Goal: Task Accomplishment & Management: Manage account settings

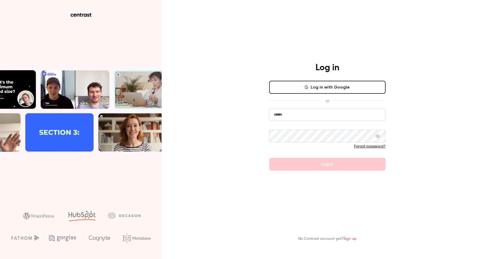
click at [299, 88] on button "Log in with Google" at bounding box center [327, 87] width 117 height 13
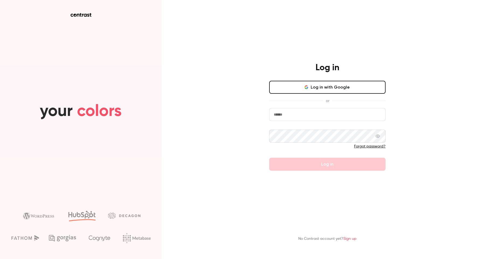
click at [328, 90] on button "Log in with Google" at bounding box center [327, 87] width 117 height 13
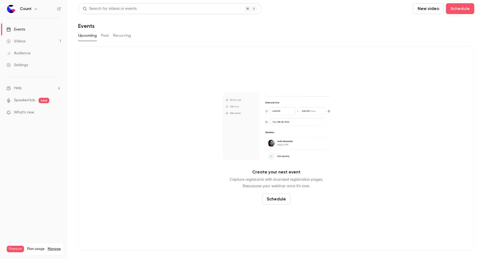
click at [30, 65] on link "Settings" at bounding box center [33, 65] width 67 height 12
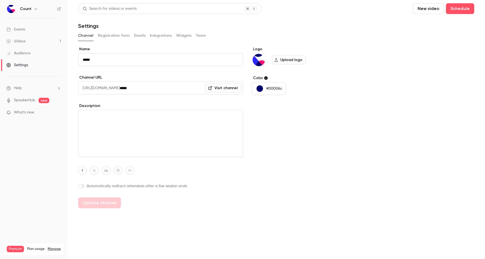
click at [164, 35] on button "Integrations" at bounding box center [161, 35] width 22 height 9
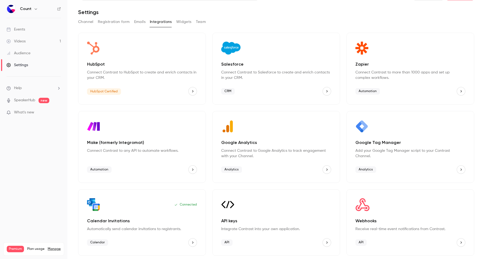
click at [265, 213] on div "API keys Integrate Contrast into your own application. API" at bounding box center [277, 222] width 128 height 66
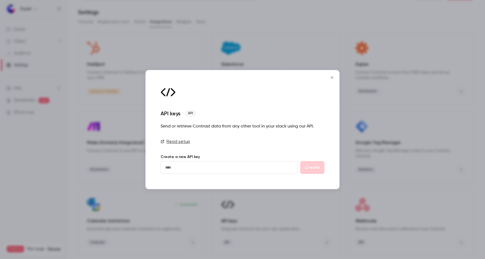
click at [204, 167] on input "text" at bounding box center [230, 167] width 138 height 13
type input "*******"
click at [312, 169] on button "Create" at bounding box center [312, 167] width 24 height 13
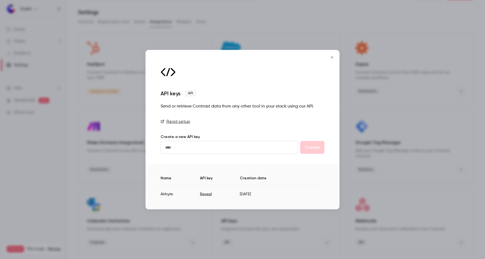
click at [203, 195] on button "Reveal" at bounding box center [206, 193] width 12 height 5
click at [183, 121] on link "Read setup" at bounding box center [243, 121] width 164 height 6
click at [207, 193] on td "nY8Xwrcoo1XJfA18bBEdKWFJX53qf1Ex" at bounding box center [231, 191] width 102 height 13
copy td "nY8Xwrcoo1XJfA18bBEdKWFJX53qf1Ex"
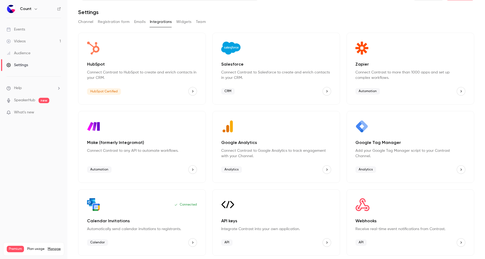
click at [22, 29] on div "Events" at bounding box center [15, 29] width 19 height 5
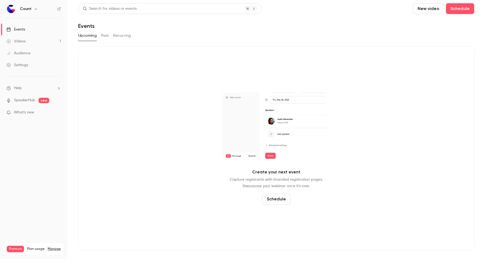
click at [103, 35] on button "Past" at bounding box center [105, 35] width 8 height 9
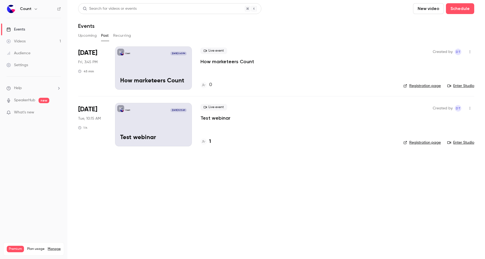
click at [144, 70] on div "Count Sep 26, 3:45 PM How marketeers Count" at bounding box center [153, 67] width 77 height 43
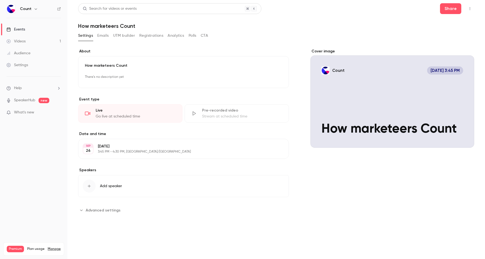
click at [470, 11] on button "button" at bounding box center [470, 8] width 9 height 9
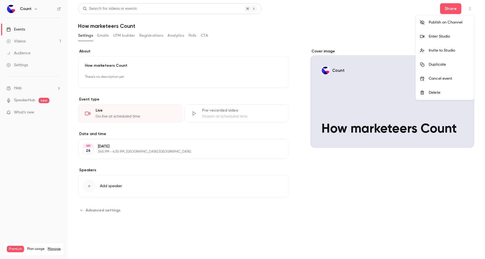
click at [168, 63] on div at bounding box center [242, 129] width 485 height 259
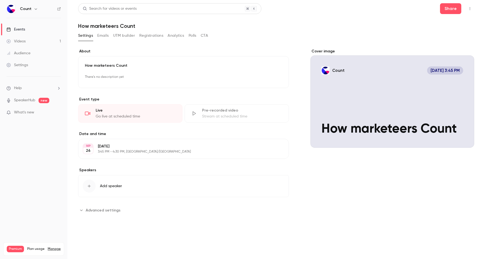
click at [102, 206] on button "Advanced settings" at bounding box center [101, 210] width 46 height 9
click at [107, 148] on p "Friday, September 26" at bounding box center [179, 145] width 163 height 5
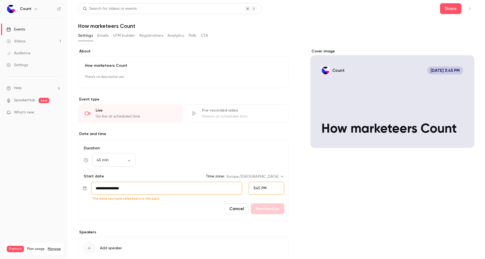
click at [107, 188] on input "**********" at bounding box center [166, 188] width 151 height 13
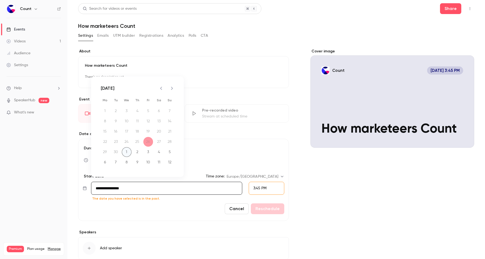
click at [129, 153] on button "1" at bounding box center [127, 152] width 10 height 10
type input "**********"
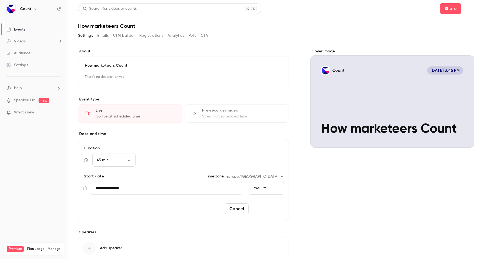
click at [265, 205] on button "Reschedule" at bounding box center [267, 208] width 33 height 11
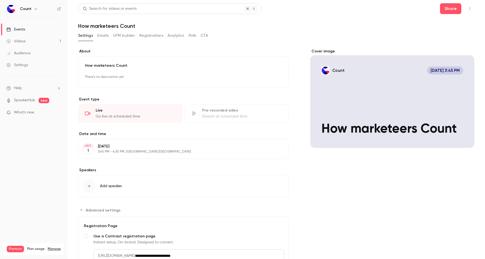
scroll to position [0, 0]
click at [20, 30] on div "Events" at bounding box center [15, 29] width 19 height 5
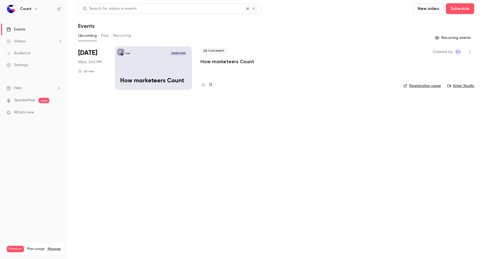
click at [136, 56] on div "Count Oct 1, 3:45 PM How marketeers Count" at bounding box center [153, 67] width 77 height 43
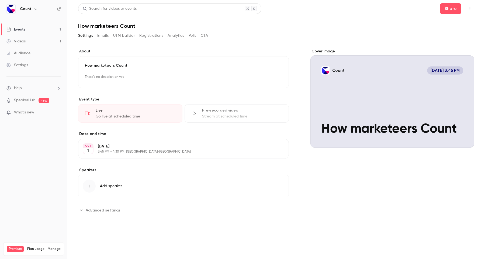
click at [103, 38] on button "Emails" at bounding box center [102, 35] width 11 height 9
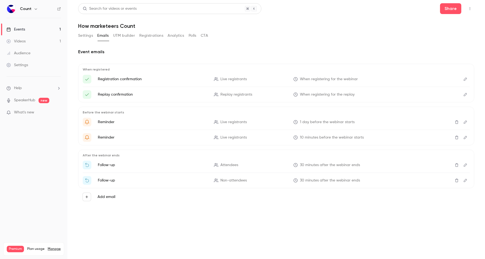
click at [196, 33] on button "Polls" at bounding box center [193, 35] width 8 height 9
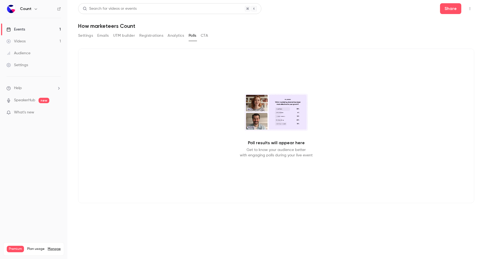
click at [172, 35] on button "Analytics" at bounding box center [176, 35] width 17 height 9
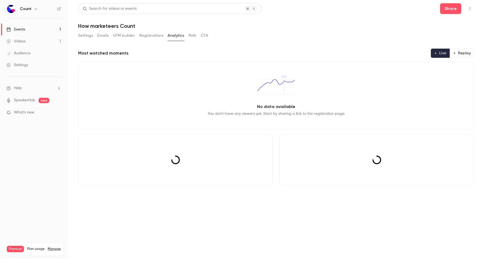
click at [154, 35] on button "Registrations" at bounding box center [151, 35] width 24 height 9
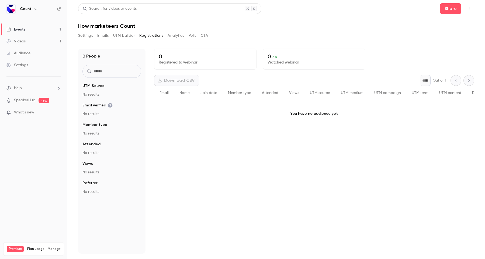
click at [93, 34] on button "Settings" at bounding box center [85, 35] width 15 height 9
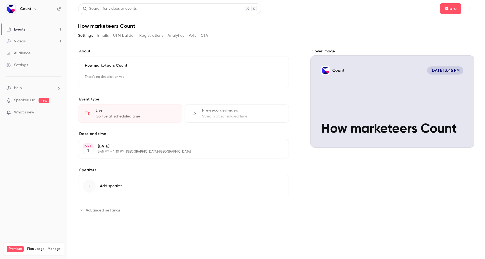
click at [469, 9] on icon "button" at bounding box center [470, 9] width 4 height 4
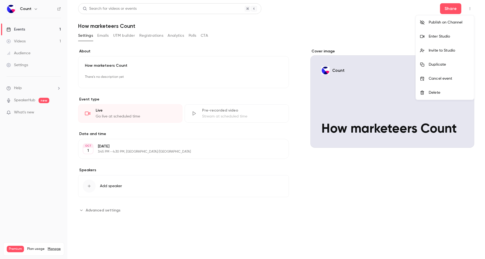
click at [453, 9] on div at bounding box center [242, 129] width 485 height 259
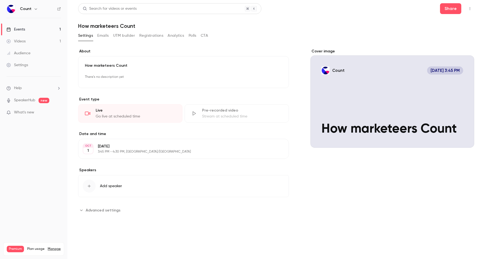
click at [453, 9] on button "Share" at bounding box center [450, 8] width 21 height 11
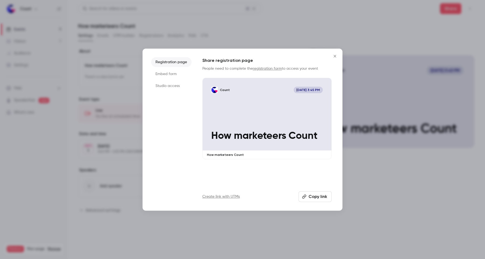
click at [220, 195] on link "Create link with UTMs" at bounding box center [221, 196] width 37 height 5
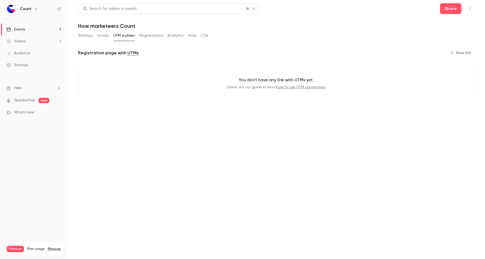
click at [461, 55] on button "New link" at bounding box center [461, 53] width 27 height 9
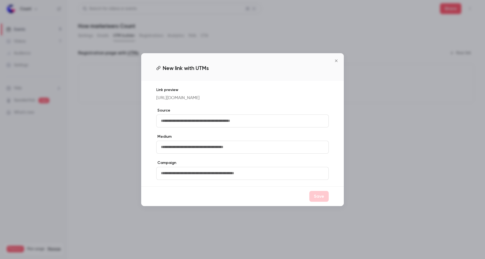
click at [217, 119] on input "text" at bounding box center [242, 120] width 173 height 13
type input "*****"
click at [209, 125] on input "*****" at bounding box center [242, 120] width 173 height 13
type input "*********"
click at [207, 143] on div "Medium" at bounding box center [242, 144] width 173 height 20
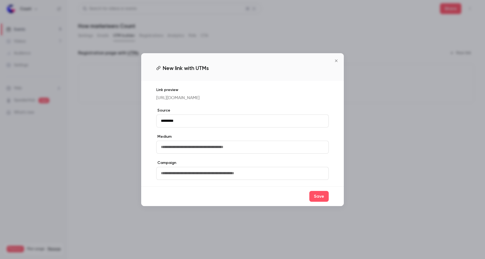
click at [205, 153] on input "text" at bounding box center [242, 147] width 173 height 13
type input "*****"
click at [219, 174] on input "text" at bounding box center [242, 173] width 173 height 13
type input "**********"
click at [316, 197] on button "Save" at bounding box center [319, 196] width 19 height 11
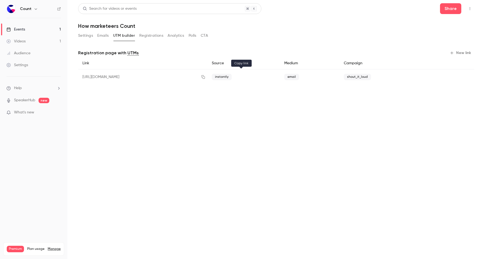
click at [206, 76] on icon "button" at bounding box center [203, 77] width 4 height 4
click at [353, 145] on main "Search for videos or events Share How marketeers Count Settings Emails UTM buil…" at bounding box center [276, 129] width 418 height 259
click at [47, 68] on link "Settings" at bounding box center [33, 65] width 67 height 12
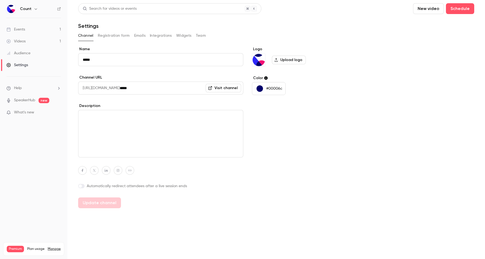
click at [157, 36] on button "Integrations" at bounding box center [161, 35] width 22 height 9
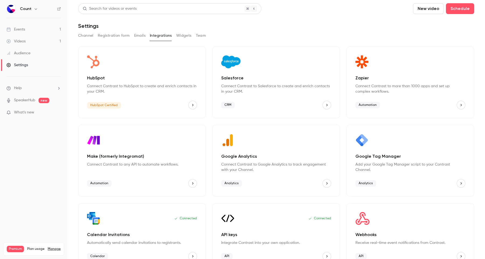
click at [281, 225] on div "Connected API keys Integrate Contrast into your own application. API" at bounding box center [277, 236] width 128 height 66
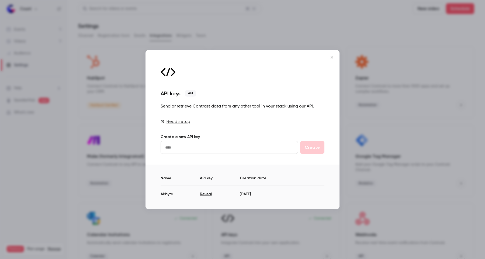
click at [207, 192] on button "Reveal" at bounding box center [206, 193] width 12 height 5
click at [210, 194] on td "nY8Xwrcoo1XJfA18bBEdKWFJX53qf1Ex" at bounding box center [231, 191] width 102 height 13
copy td "nY8Xwrcoo1XJfA18bBEdKWFJX53qf1Ex"
click at [331, 59] on button "Close" at bounding box center [332, 57] width 11 height 11
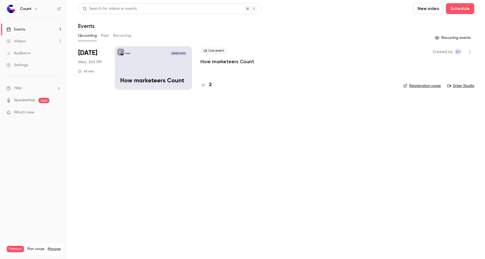
click at [237, 64] on p "How marketeers Count" at bounding box center [228, 61] width 54 height 6
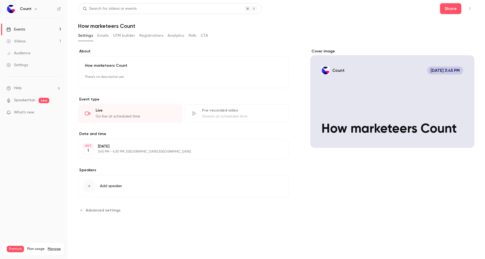
click at [154, 33] on button "Registrations" at bounding box center [151, 35] width 24 height 9
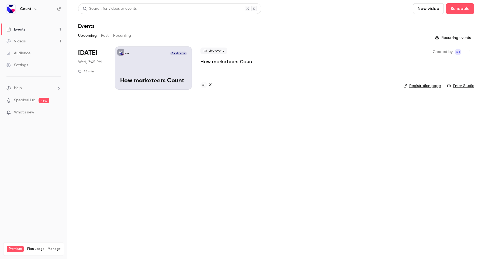
click at [237, 119] on main "Search for videos or events New video Schedule Events Upcoming Past Recurring R…" at bounding box center [276, 129] width 418 height 259
click at [111, 37] on div "Upcoming Past Recurring" at bounding box center [276, 35] width 396 height 9
click at [106, 36] on button "Past" at bounding box center [105, 35] width 8 height 9
click at [158, 74] on div "Count Jul 8, 10:15 AM Test webinar" at bounding box center [153, 67] width 77 height 43
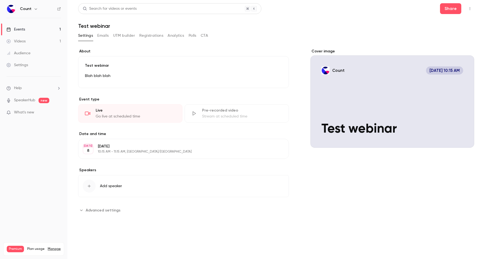
click at [264, 111] on div "Pre-recorded video" at bounding box center [242, 110] width 80 height 5
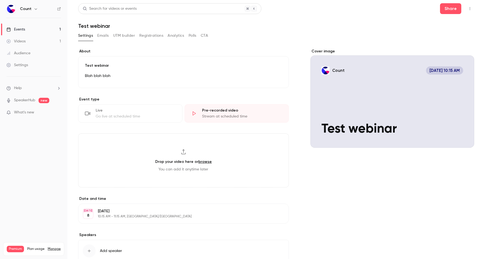
click at [189, 149] on div "Drop your video here or browse You can add it anytime later" at bounding box center [183, 160] width 211 height 54
click at [204, 161] on link "browse" at bounding box center [205, 161] width 13 height 5
type input "**********"
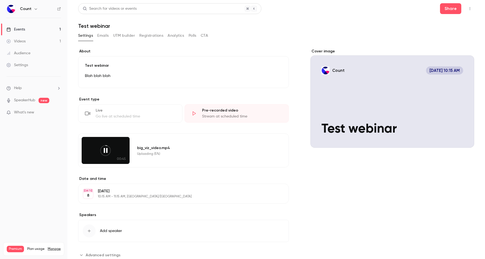
click at [143, 120] on div "Live Go live at scheduled time" at bounding box center [130, 113] width 104 height 18
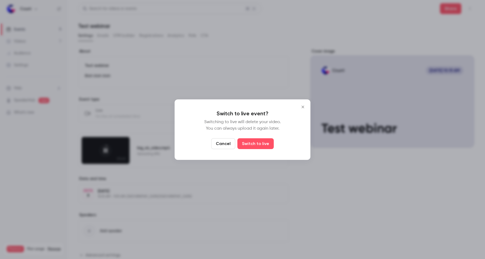
click at [226, 144] on button "Cancel" at bounding box center [223, 143] width 24 height 11
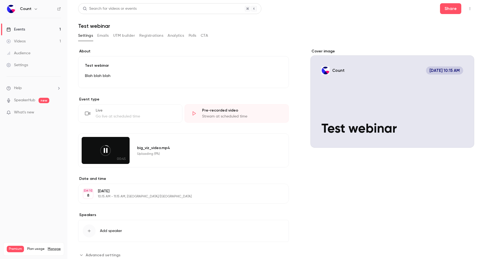
click at [470, 8] on icon "button" at bounding box center [470, 9] width 4 height 4
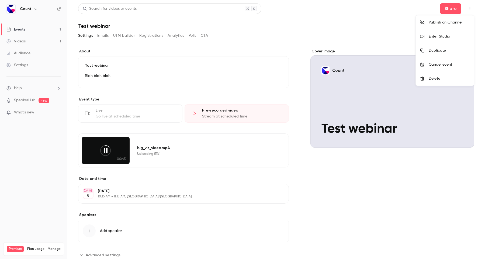
click at [323, 47] on div at bounding box center [242, 129] width 485 height 259
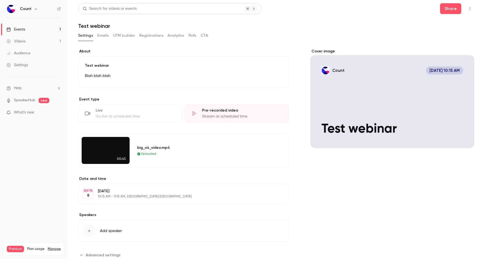
click at [468, 9] on button "button" at bounding box center [470, 8] width 9 height 9
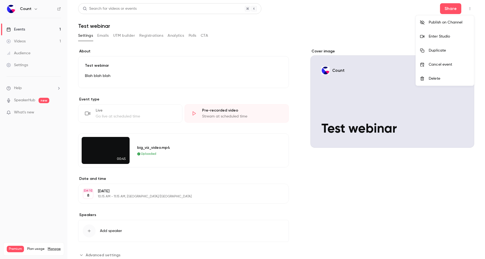
click at [454, 9] on div at bounding box center [242, 129] width 485 height 259
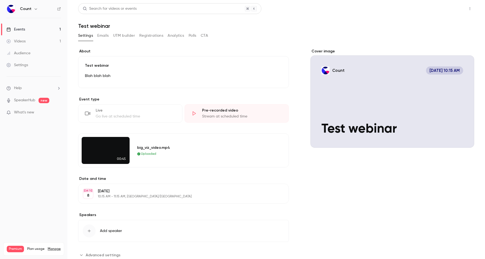
click at [448, 9] on button "Share" at bounding box center [450, 8] width 21 height 11
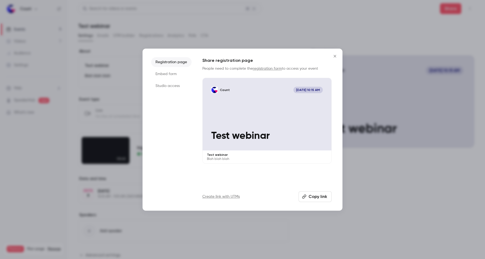
click at [313, 193] on button "Copy link" at bounding box center [315, 196] width 33 height 11
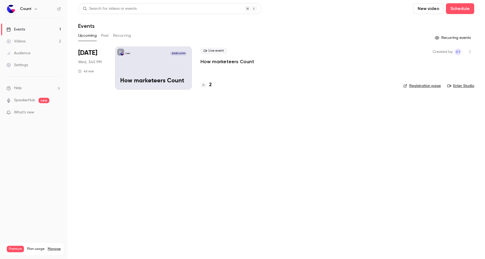
click at [55, 247] on link "Manage" at bounding box center [54, 249] width 13 height 4
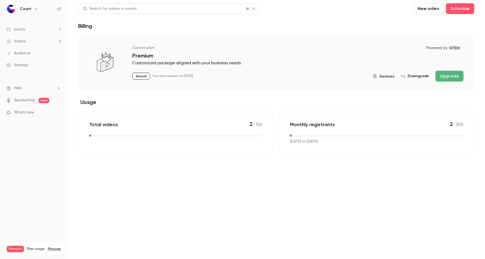
click at [35, 65] on link "Settings" at bounding box center [33, 65] width 67 height 12
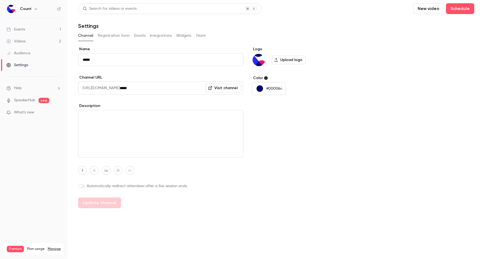
click at [157, 35] on button "Integrations" at bounding box center [161, 35] width 22 height 9
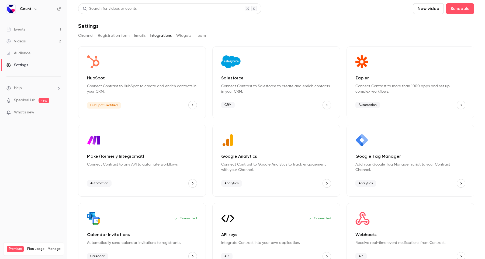
click at [243, 228] on div "Connected API keys Integrate Contrast into your own application. API" at bounding box center [277, 236] width 128 height 66
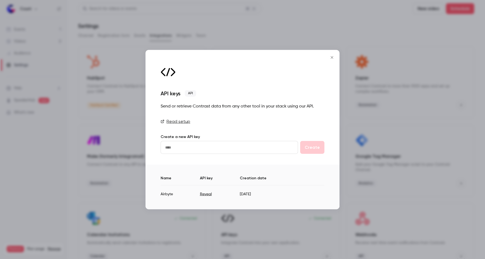
click at [204, 195] on button "Reveal" at bounding box center [206, 193] width 12 height 5
click at [241, 193] on td "nY8Xwrcoo1XJfA18bBEdKWFJX53qf1Ex" at bounding box center [231, 191] width 102 height 13
copy td "nY8Xwrcoo1XJfA18bBEdKWFJX53qf1Ex"
click at [433, 108] on div at bounding box center [242, 129] width 485 height 259
